Goal: Communication & Community: Answer question/provide support

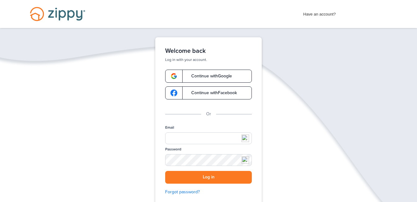
click at [205, 77] on span "Continue with Google" at bounding box center [208, 76] width 47 height 4
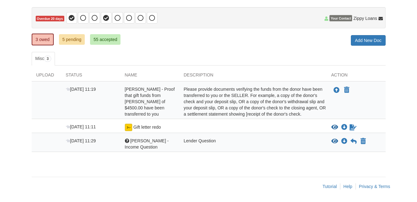
scroll to position [56, 0]
click at [333, 141] on icon "View Rodney - Income Question" at bounding box center [334, 141] width 7 height 6
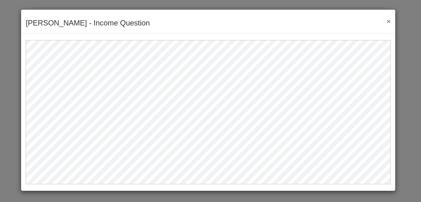
click at [11, 34] on div "Rodney - Income Question Save Cancel Previous Document Next Document ×" at bounding box center [210, 101] width 421 height 202
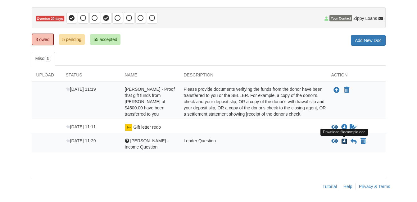
click at [343, 140] on icon "Download Rodney - Income Question" at bounding box center [344, 141] width 6 height 6
click at [333, 140] on icon "View Rodney - Income Question" at bounding box center [334, 141] width 7 height 6
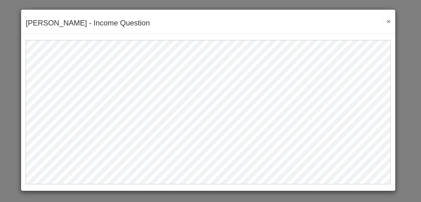
click at [389, 21] on button "×" at bounding box center [387, 21] width 7 height 7
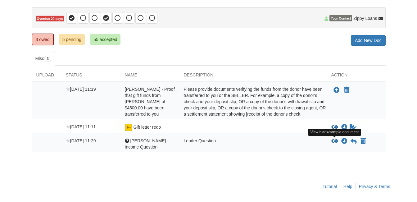
click at [334, 140] on icon "View Rodney - Income Question" at bounding box center [334, 141] width 7 height 6
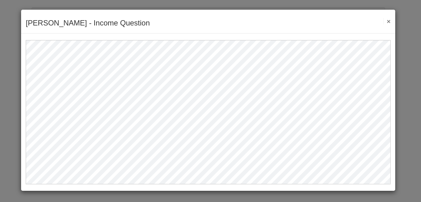
drag, startPoint x: 389, startPoint y: 20, endPoint x: 387, endPoint y: 27, distance: 7.1
click at [389, 21] on button "×" at bounding box center [387, 21] width 7 height 7
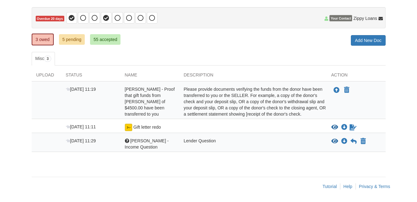
drag, startPoint x: 169, startPoint y: 46, endPoint x: 174, endPoint y: 48, distance: 5.8
click at [169, 46] on div "3 owed 5 pending 55 accepted My Estimated Payment × My Estimated Payment Add Ne…" at bounding box center [209, 39] width 354 height 11
click at [356, 141] on icon at bounding box center [353, 141] width 6 height 6
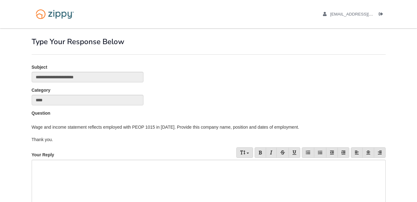
click at [90, 164] on div at bounding box center [209, 199] width 354 height 81
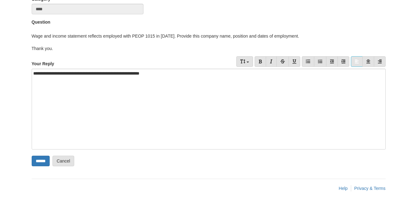
scroll to position [93, 0]
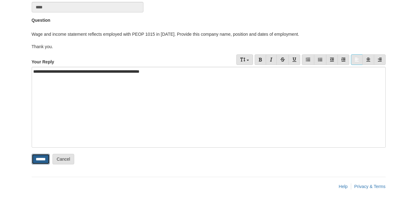
click at [40, 156] on input "******" at bounding box center [41, 159] width 18 height 11
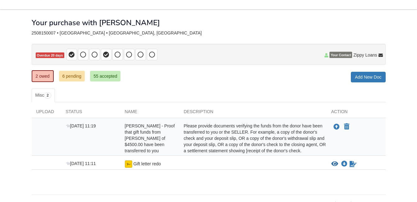
scroll to position [37, 0]
